Goal: Find specific page/section: Find specific page/section

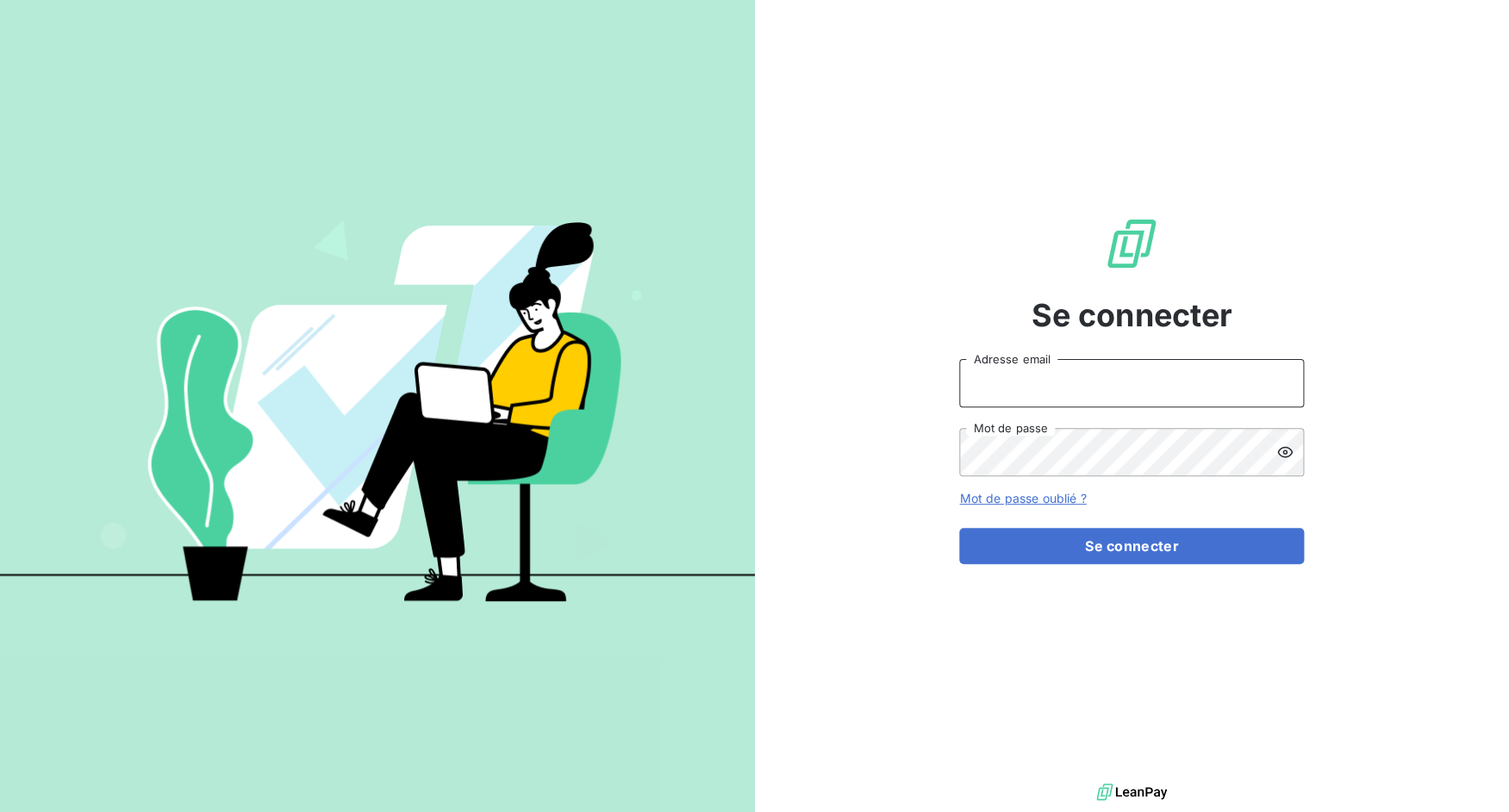
click at [964, 367] on input "Adresse email" at bounding box center [1132, 383] width 345 height 49
drag, startPoint x: 1017, startPoint y: 387, endPoint x: 1095, endPoint y: 394, distance: 78.3
click at [1095, 394] on input "admin@3dcelo" at bounding box center [1132, 383] width 345 height 49
click at [959, 528] on button "Se connecter" at bounding box center [1132, 546] width 345 height 36
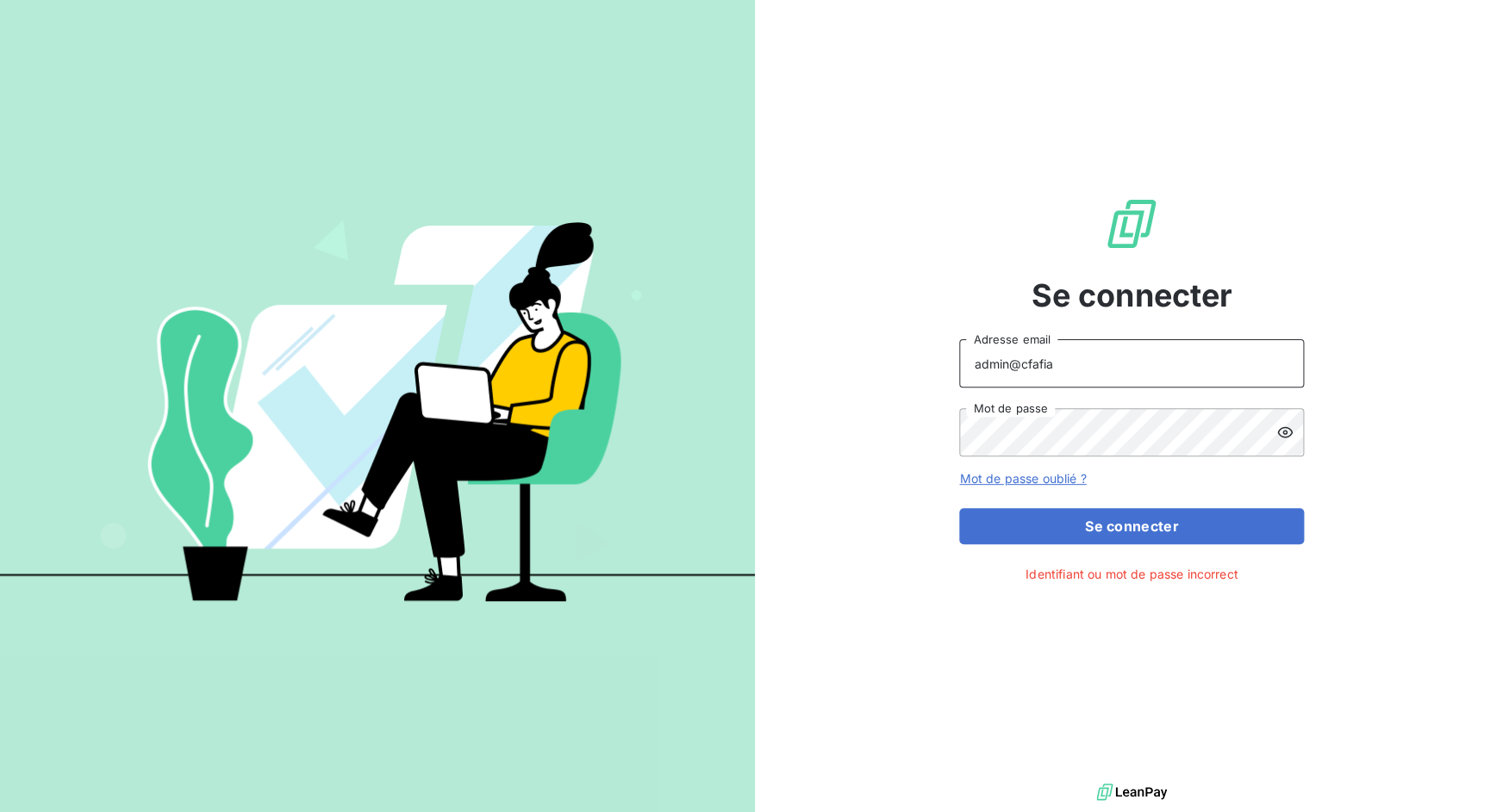
click at [1038, 367] on input "admin@cfafia" at bounding box center [1132, 363] width 345 height 49
type input "admin@cfaafia"
click at [1101, 535] on button "Se connecter" at bounding box center [1132, 526] width 345 height 36
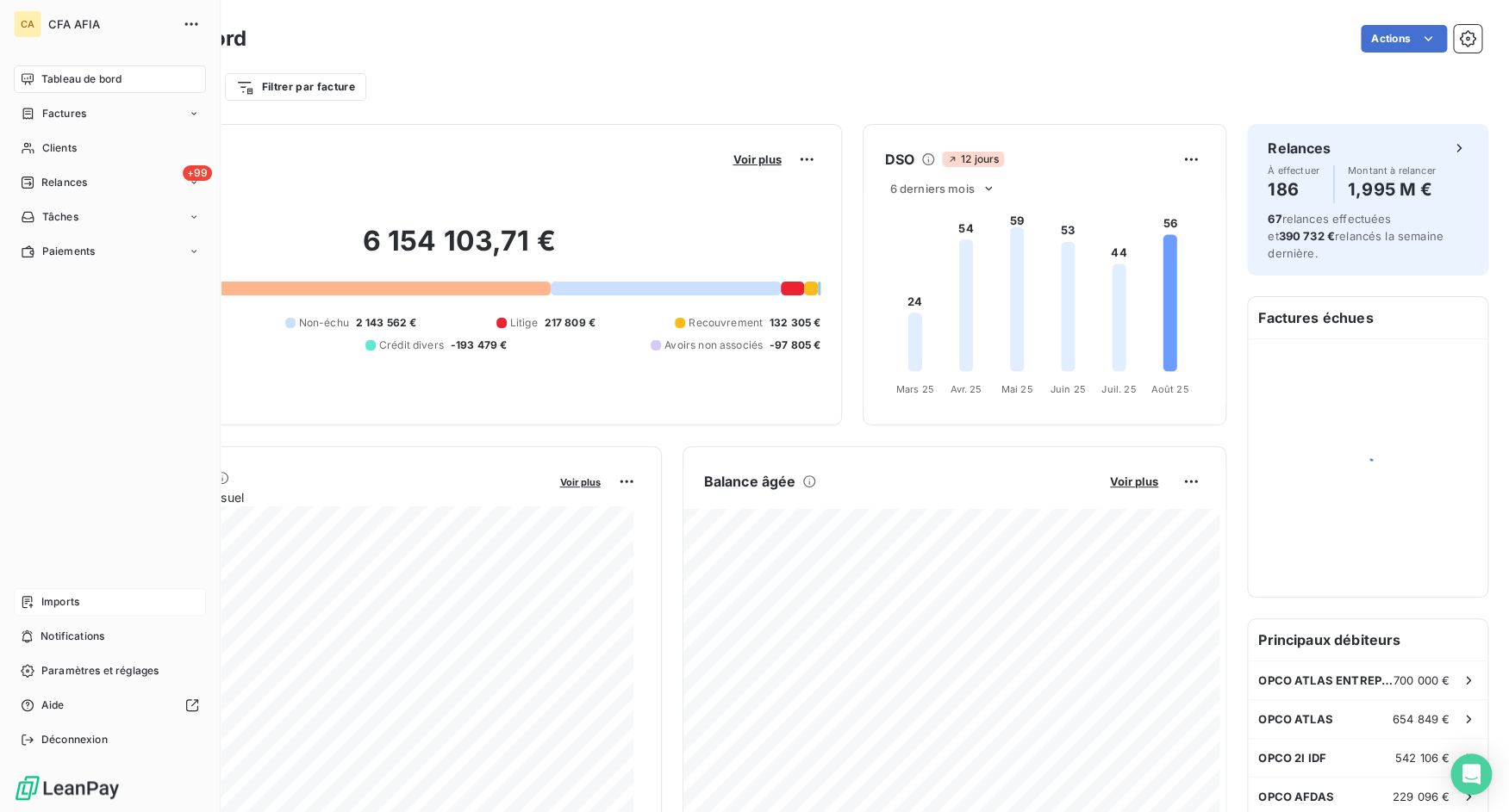
click at [41, 603] on div "Imports" at bounding box center [110, 602] width 192 height 27
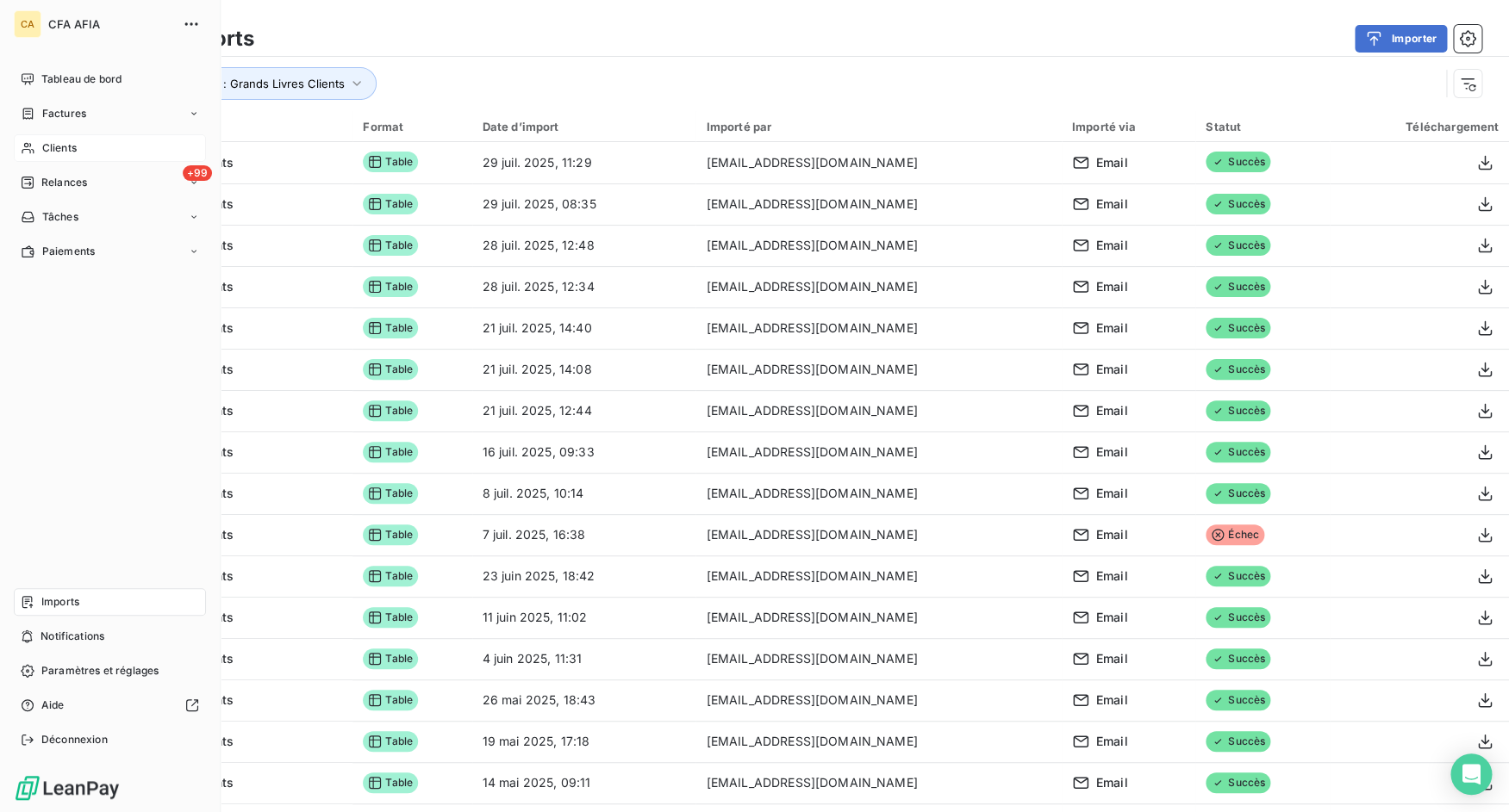
click at [33, 140] on div "Clients" at bounding box center [110, 148] width 192 height 27
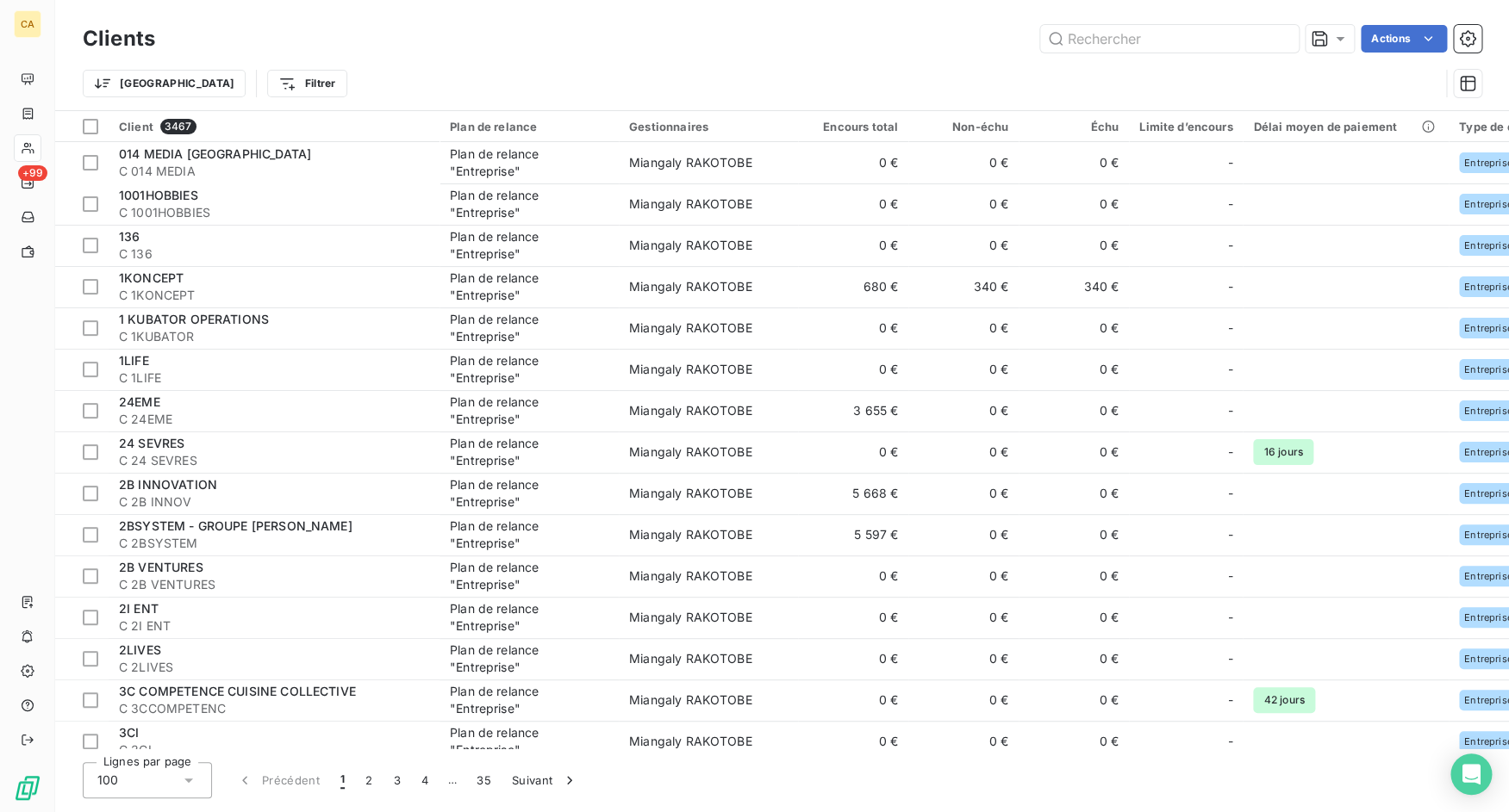
click at [346, 195] on div "1001HOBBIES" at bounding box center [274, 195] width 310 height 17
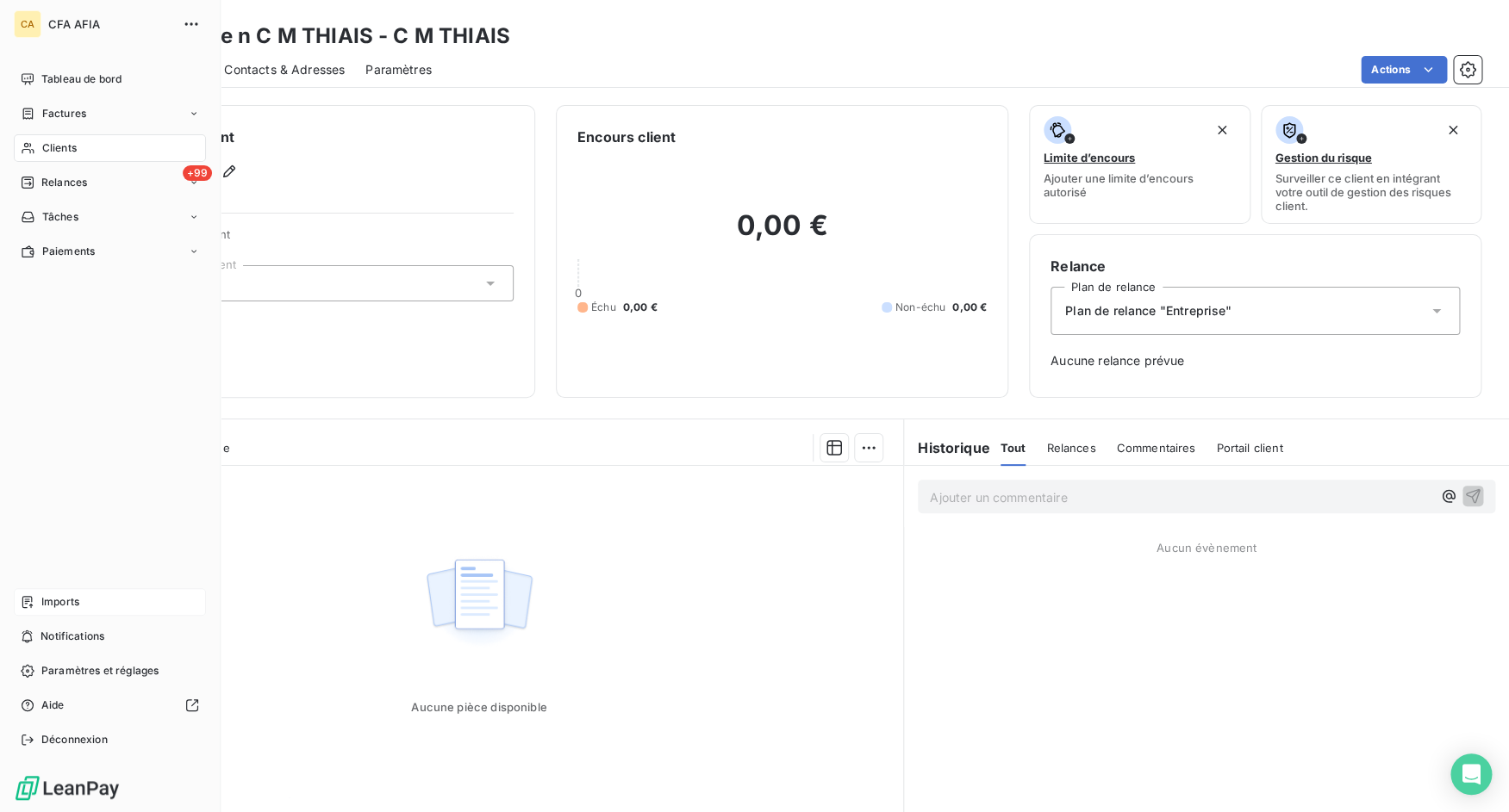
click at [30, 605] on icon at bounding box center [27, 603] width 11 height 12
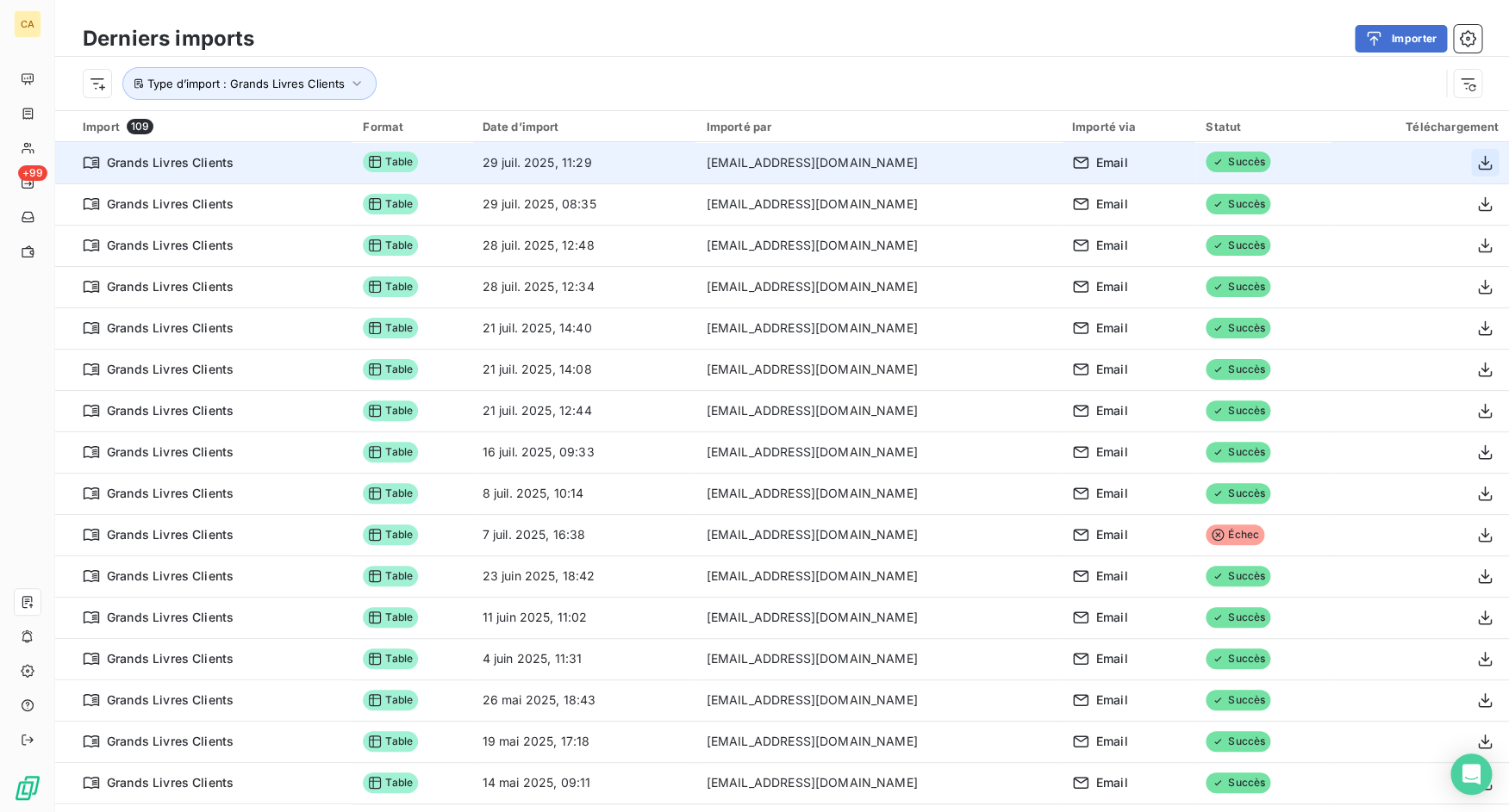
click at [1476, 166] on icon "button" at bounding box center [1484, 162] width 17 height 17
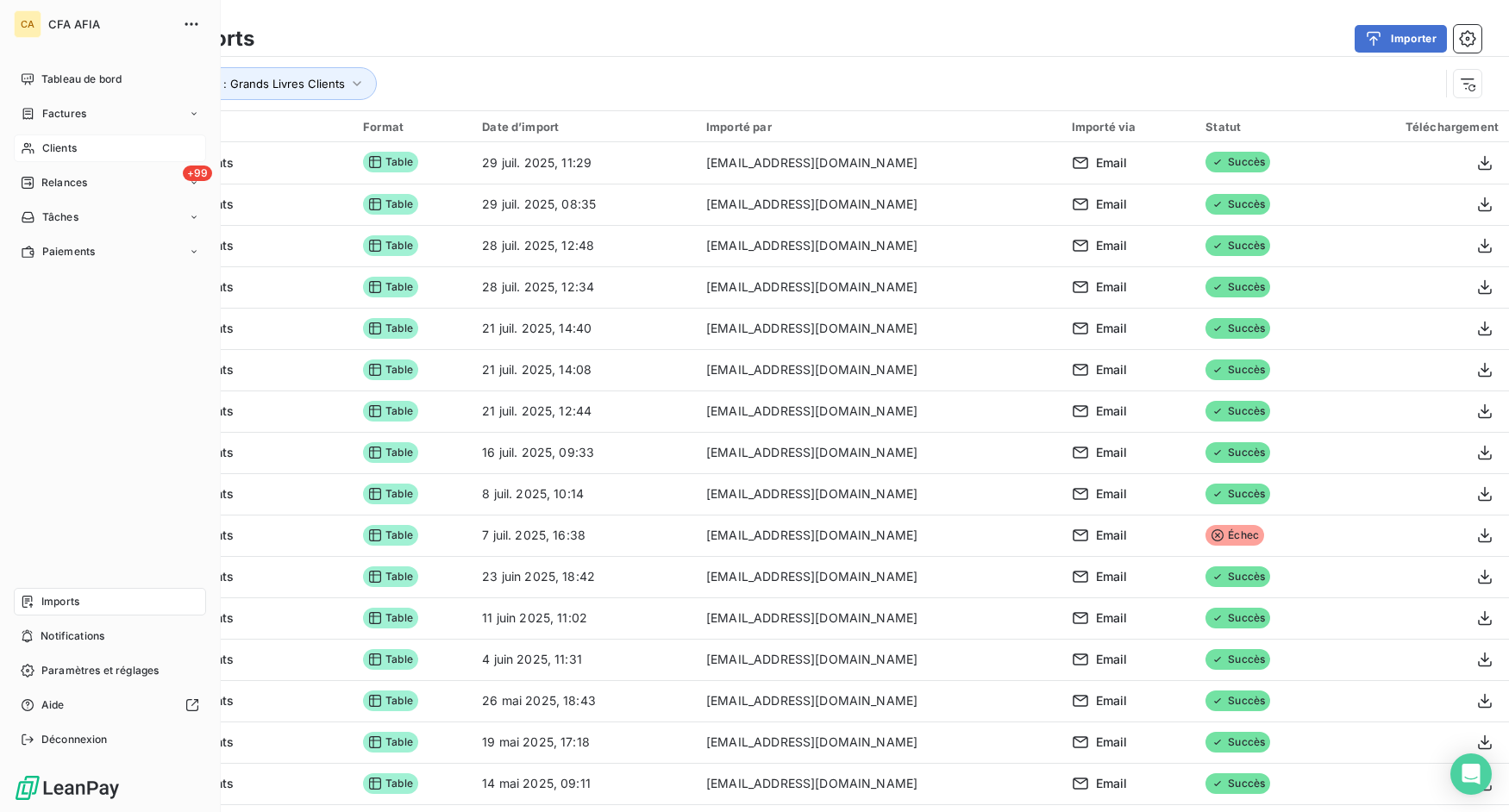
click at [26, 145] on icon at bounding box center [27, 149] width 15 height 14
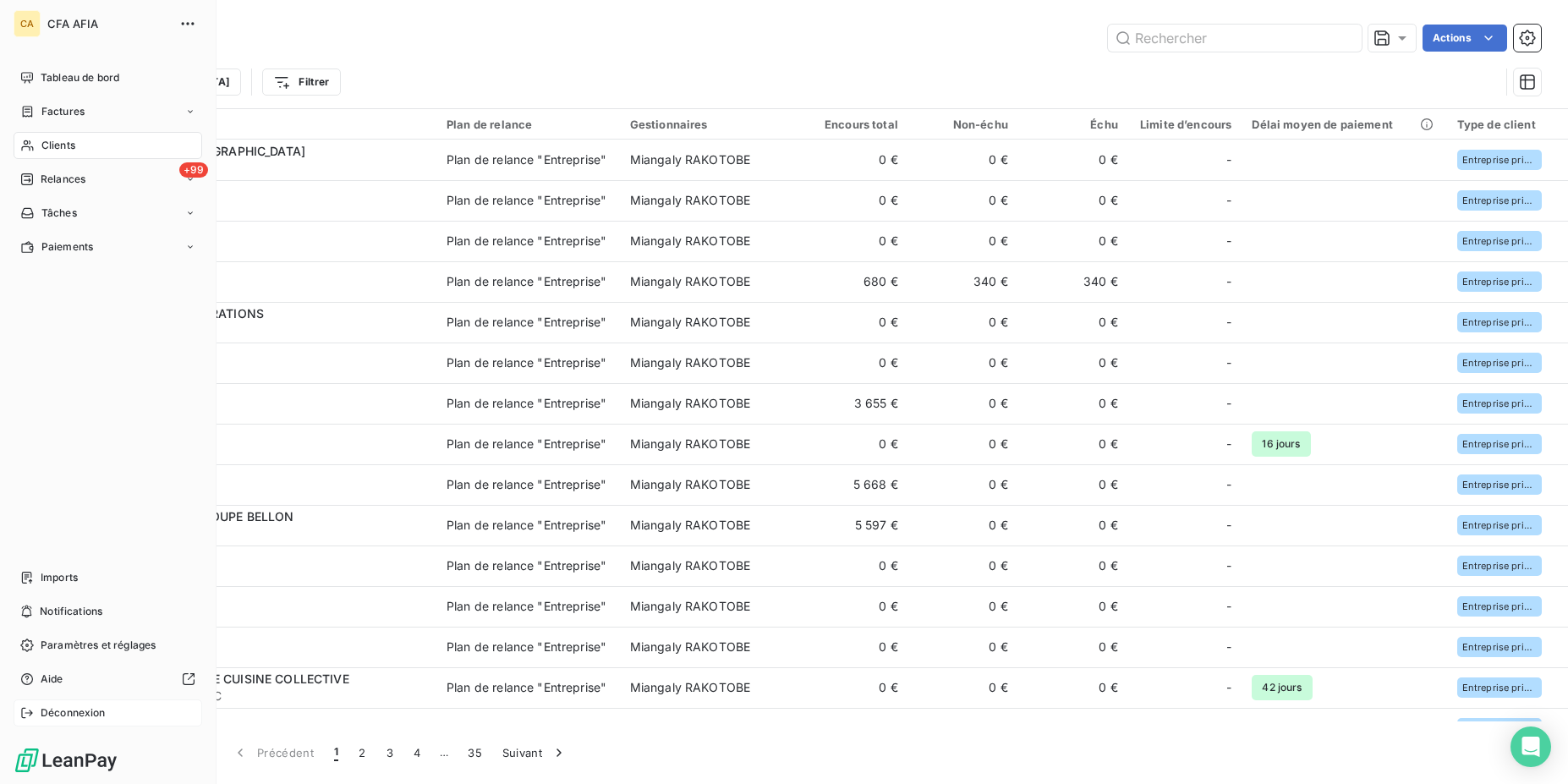
click at [25, 714] on icon at bounding box center [27, 713] width 14 height 14
